Goal: Information Seeking & Learning: Understand process/instructions

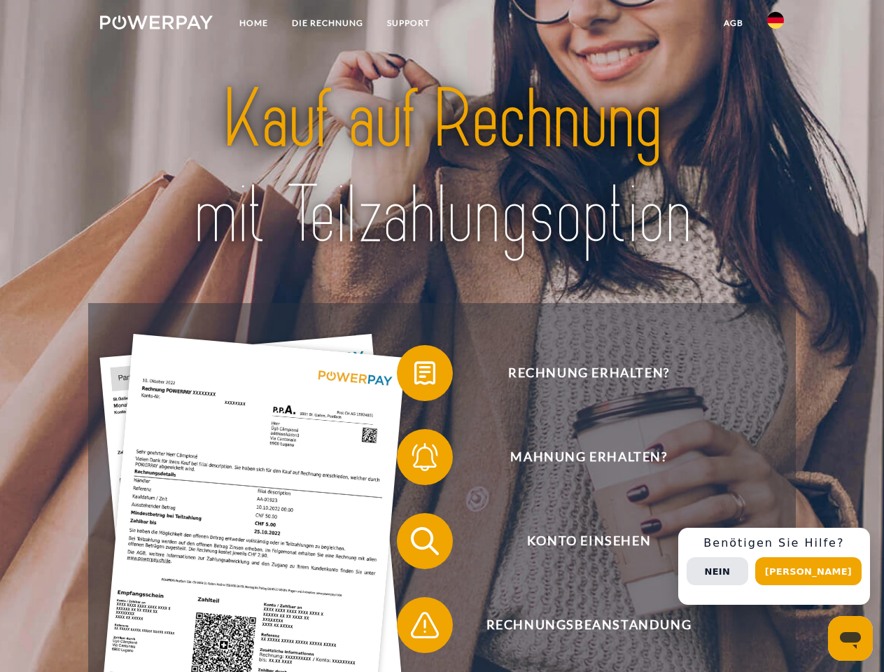
click at [156, 25] on img at bounding box center [156, 22] width 113 height 14
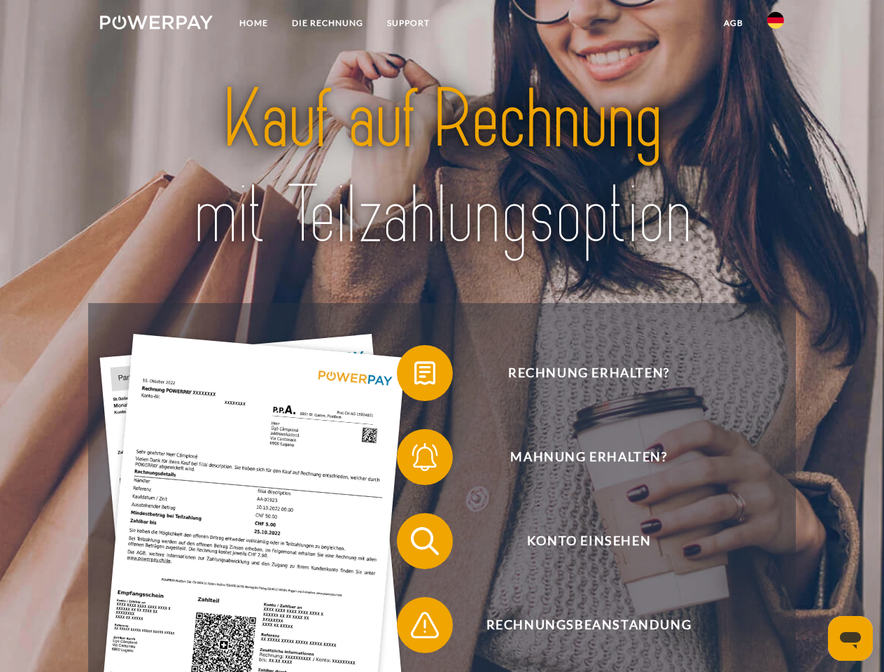
click at [776, 25] on img at bounding box center [775, 20] width 17 height 17
click at [733, 23] on link "agb" at bounding box center [733, 23] width 43 height 25
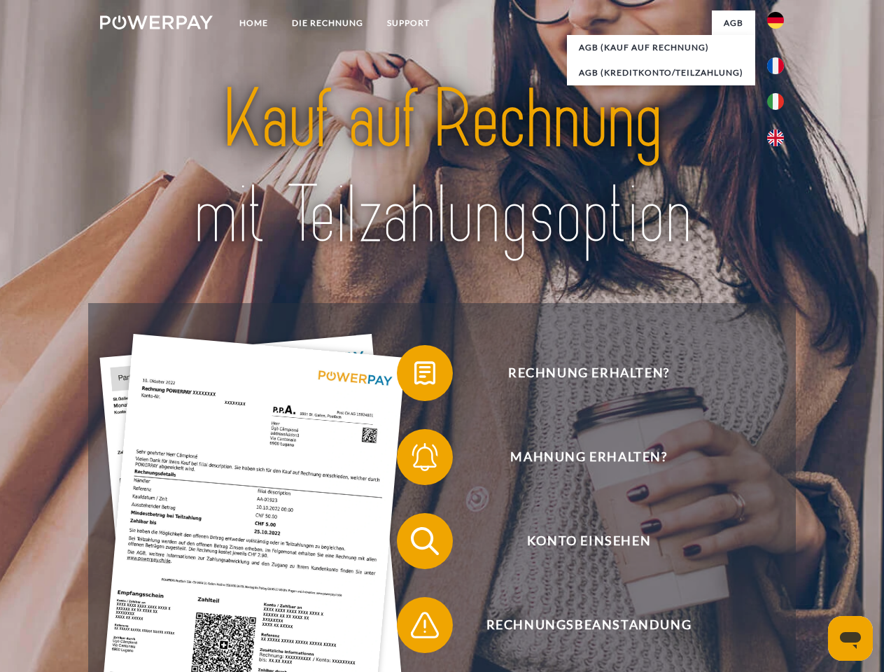
click at [415, 376] on span at bounding box center [404, 373] width 70 height 70
click at [415, 460] on span at bounding box center [404, 457] width 70 height 70
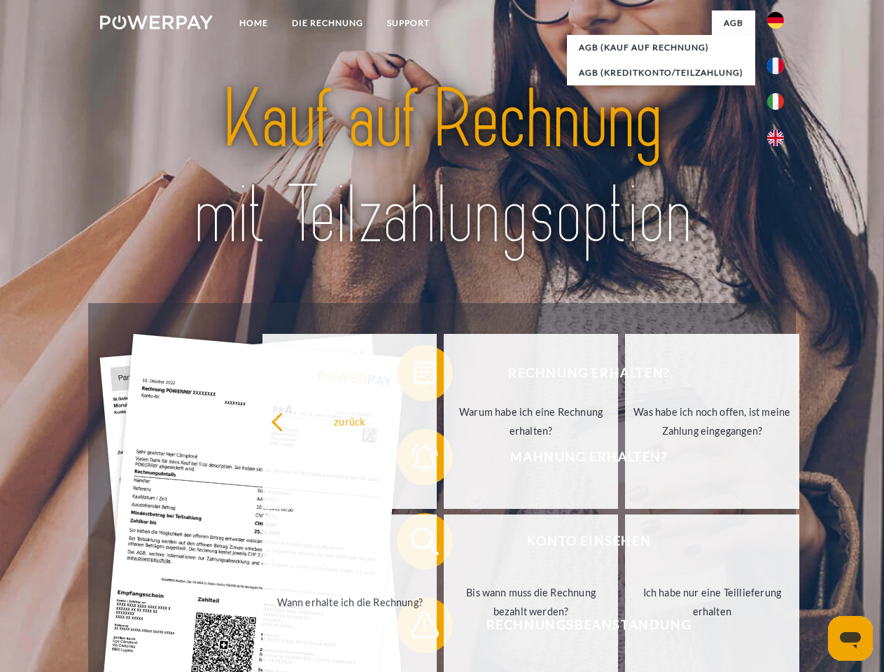
click at [444, 544] on link "Bis wann muss die Rechnung bezahlt werden?" at bounding box center [531, 602] width 174 height 175
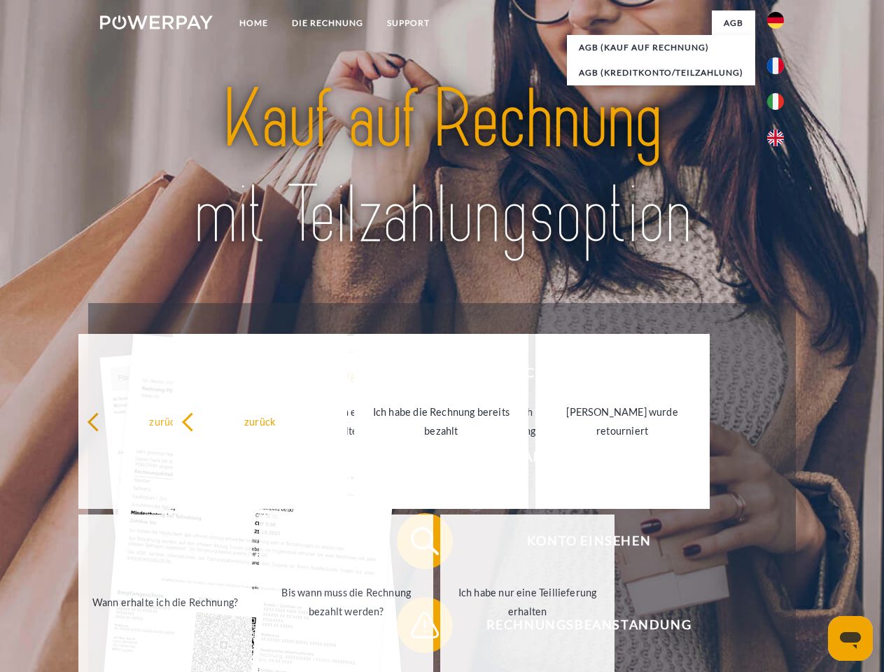
click at [440, 628] on link "Ich habe nur eine Teillieferung erhalten" at bounding box center [527, 602] width 174 height 175
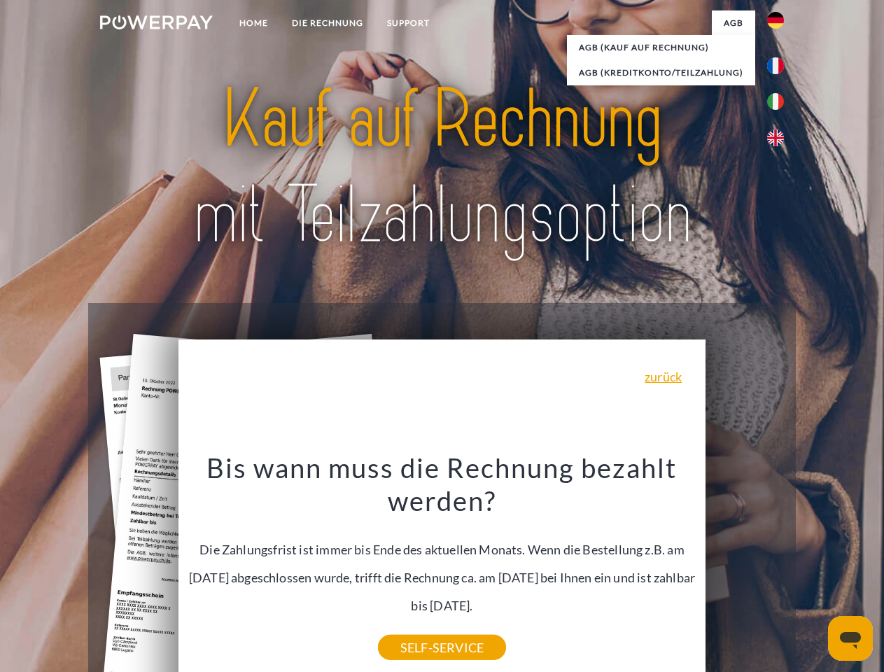
click at [779, 567] on div "Rechnung erhalten? Mahnung erhalten? Konto einsehen" at bounding box center [441, 583] width 707 height 560
click at [745, 569] on span "Konto einsehen" at bounding box center [588, 541] width 343 height 56
click at [814, 571] on header "Home DIE RECHNUNG SUPPORT" at bounding box center [442, 483] width 884 height 967
